Goal: Task Accomplishment & Management: Use online tool/utility

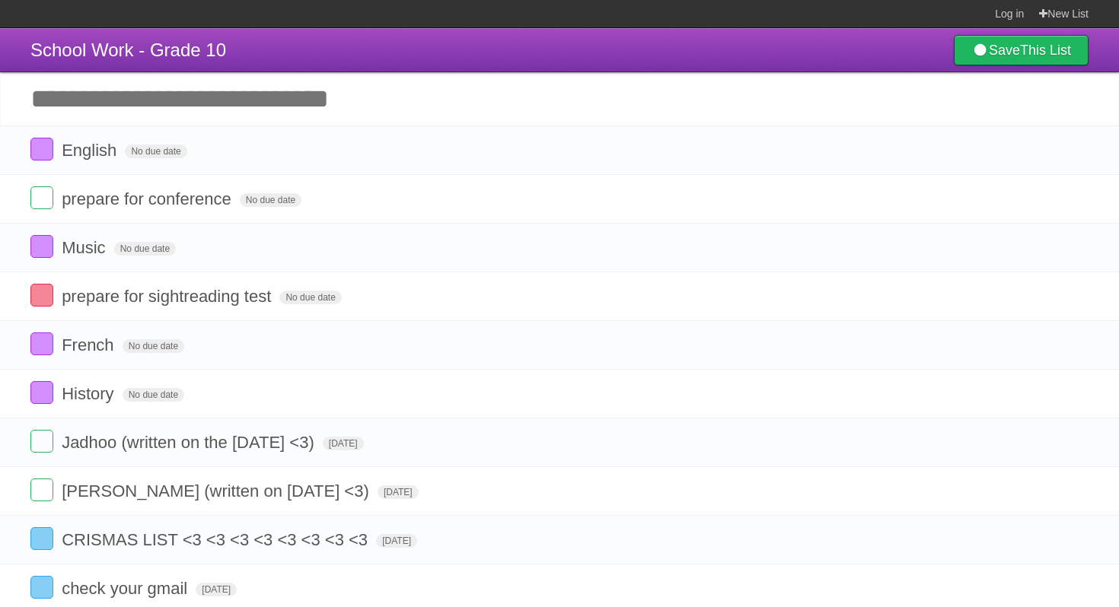
click at [384, 97] on input "Add another task" at bounding box center [559, 98] width 1119 height 53
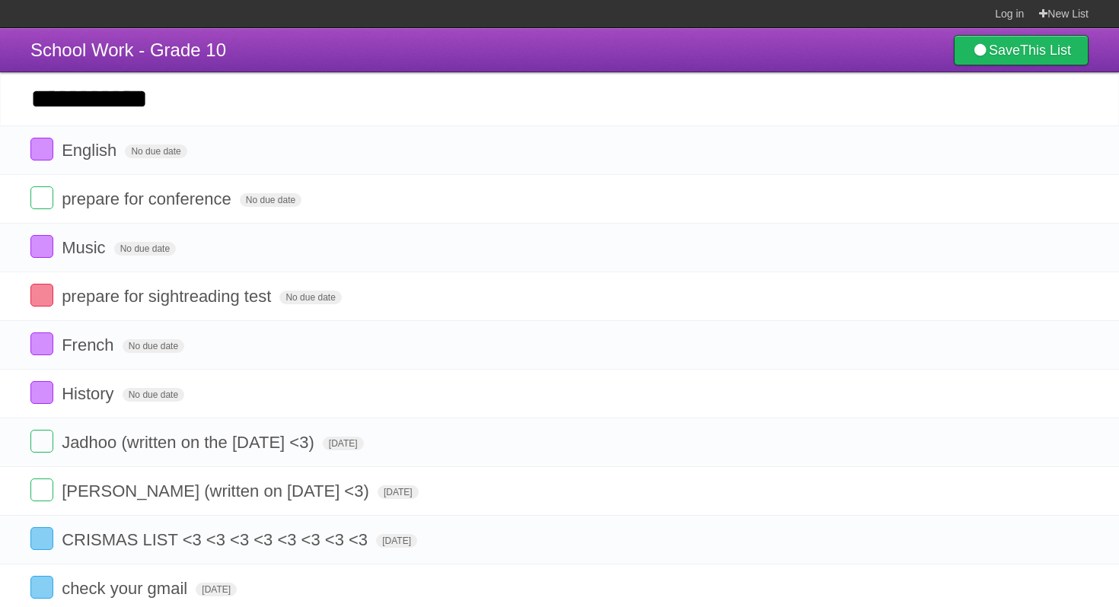
type input "**********"
click input "*********" at bounding box center [0, 0] width 0 height 0
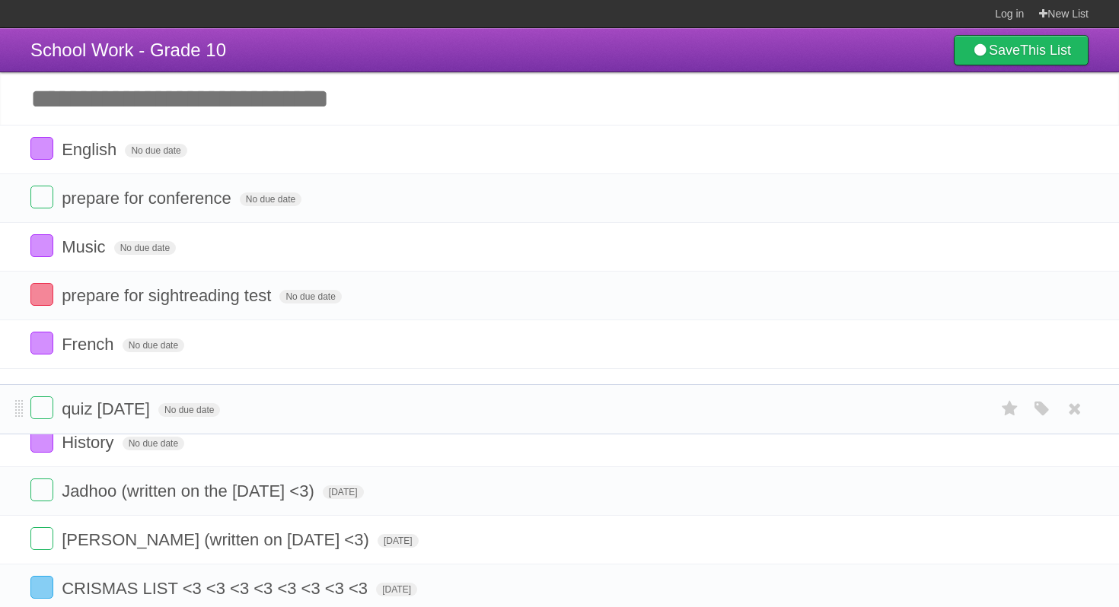
drag, startPoint x: 16, startPoint y: 151, endPoint x: 0, endPoint y: 400, distance: 249.4
click at [158, 402] on span "No due date" at bounding box center [189, 395] width 62 height 14
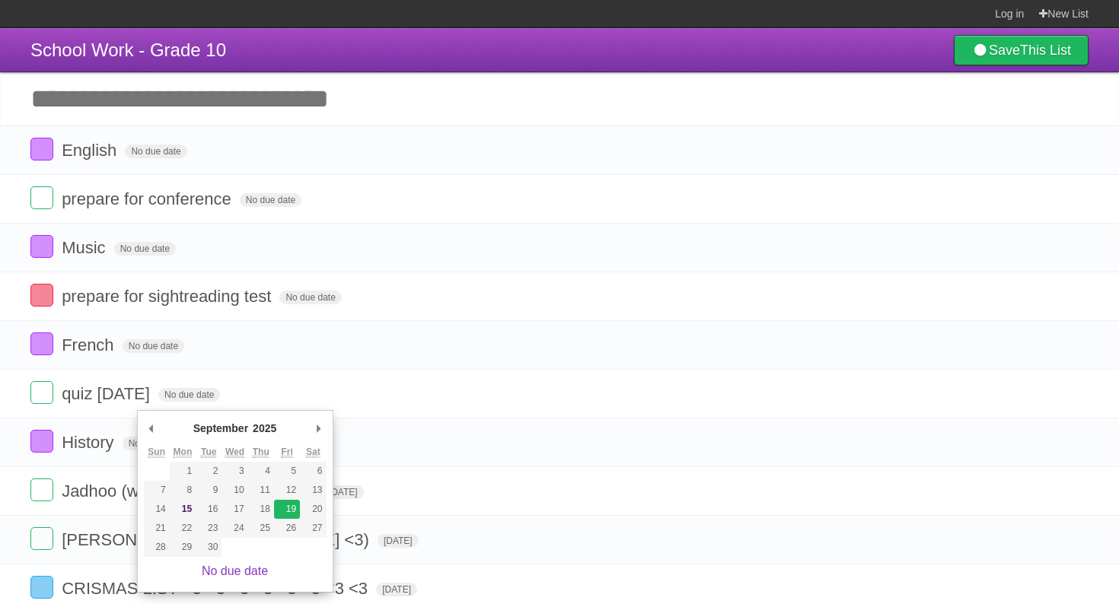
type span "[DATE]"
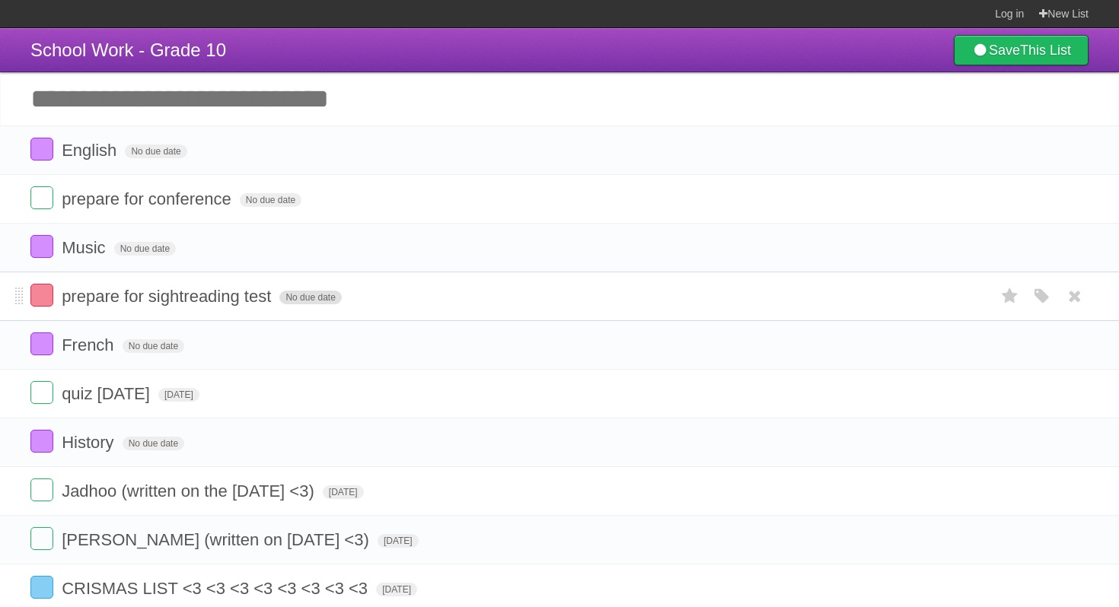
click at [295, 302] on span "No due date" at bounding box center [310, 298] width 62 height 14
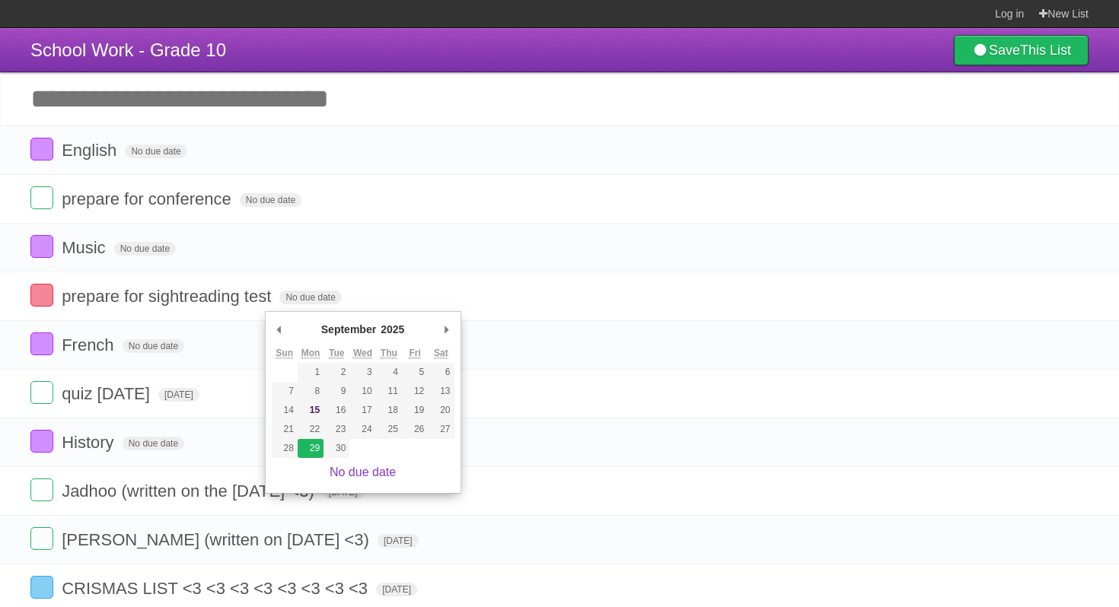
type span "[DATE]"
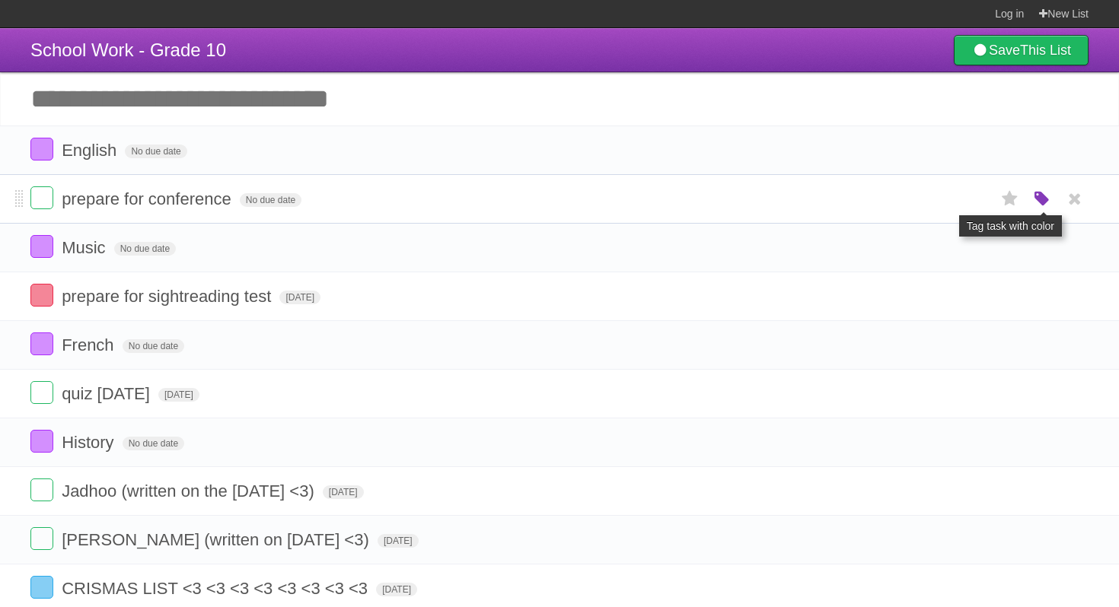
click at [1041, 196] on icon "button" at bounding box center [1041, 200] width 21 height 20
click at [892, 197] on label "Red" at bounding box center [893, 198] width 17 height 17
click at [257, 207] on span "No due date" at bounding box center [271, 200] width 62 height 14
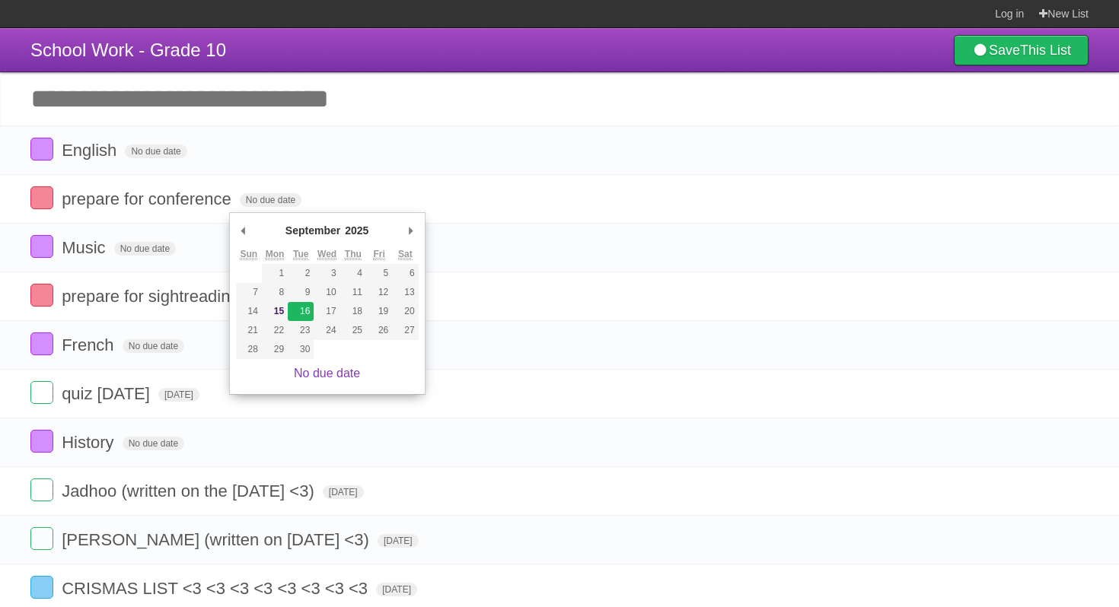
type span "[DATE]"
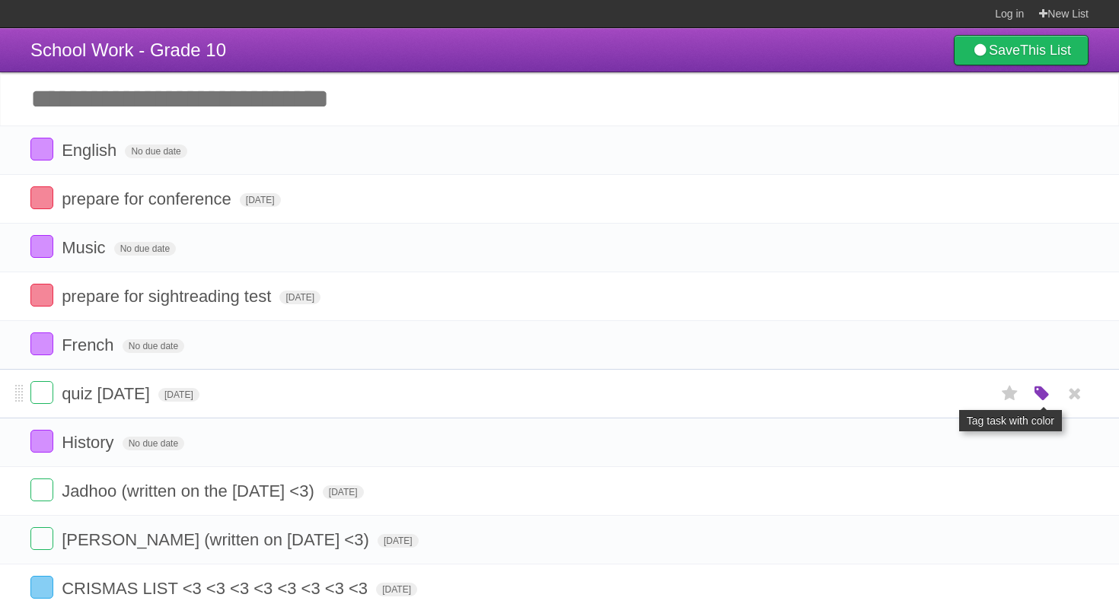
click at [1035, 400] on icon "button" at bounding box center [1041, 394] width 21 height 20
click at [977, 400] on label "Orange" at bounding box center [975, 393] width 17 height 17
